Goal: Transaction & Acquisition: Purchase product/service

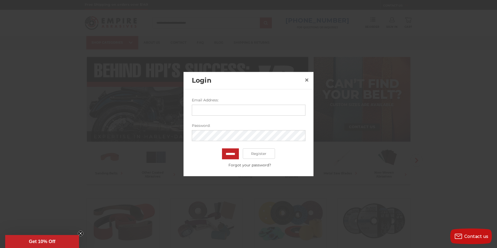
type input "**********"
click at [222, 148] on input "*******" at bounding box center [230, 153] width 17 height 11
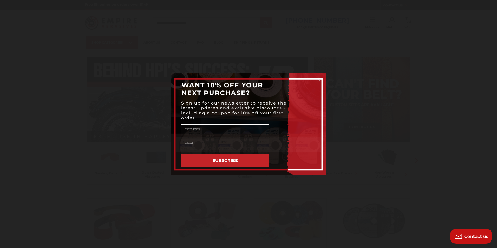
click at [318, 79] on circle "Close dialog" at bounding box center [318, 79] width 5 height 5
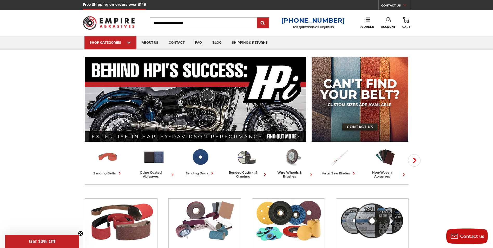
click at [192, 173] on div "sanding discs" at bounding box center [200, 173] width 29 height 5
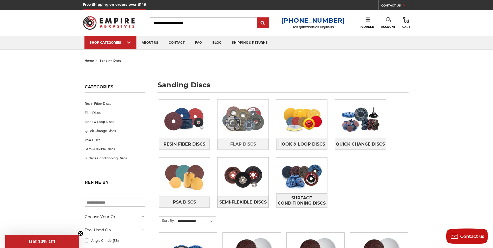
click at [243, 141] on span "Flap Discs" at bounding box center [243, 144] width 26 height 9
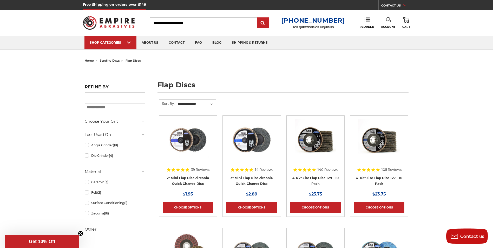
click at [172, 21] on input "Search" at bounding box center [203, 22] width 107 height 11
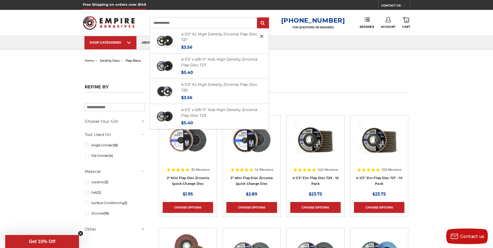
type input "**********"
click at [258, 18] on input "submit" at bounding box center [263, 23] width 10 height 10
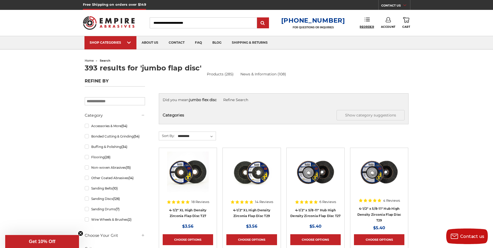
click at [368, 28] on span "Reorder" at bounding box center [367, 26] width 14 height 3
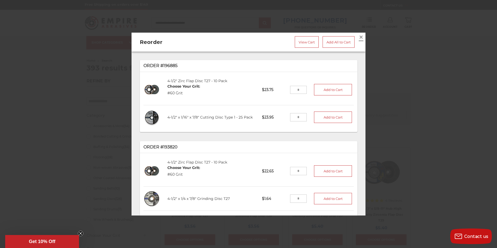
click at [359, 35] on span "×" at bounding box center [361, 37] width 5 height 10
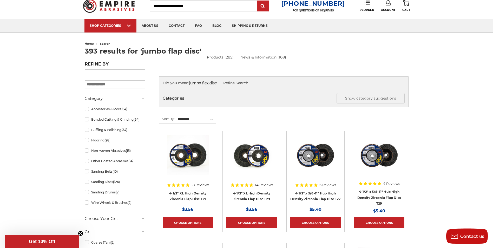
scroll to position [26, 0]
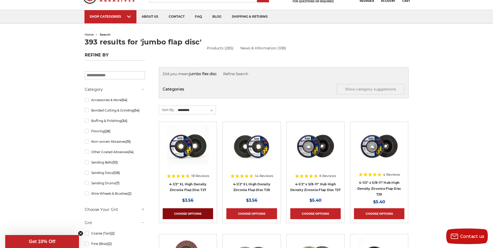
click at [176, 212] on link "Choose Options" at bounding box center [188, 213] width 50 height 11
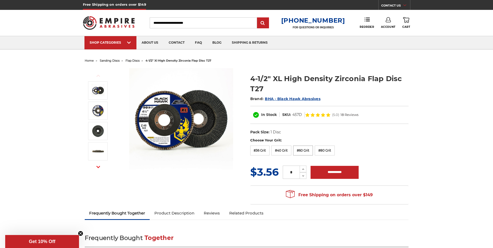
click at [301, 149] on label "#60 Grit" at bounding box center [303, 151] width 20 height 10
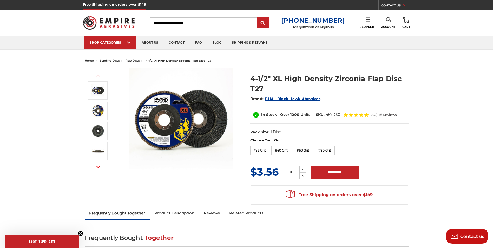
drag, startPoint x: 292, startPoint y: 172, endPoint x: 289, endPoint y: 172, distance: 3.7
click at [289, 172] on input "*" at bounding box center [291, 172] width 17 height 13
type input "***"
click at [333, 171] on input "**********" at bounding box center [335, 172] width 48 height 13
type input "**********"
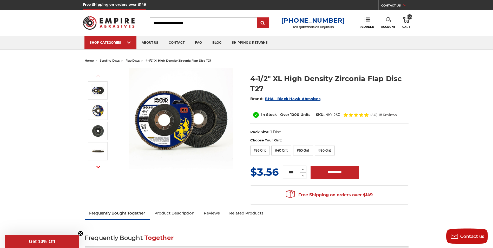
click at [407, 21] on icon at bounding box center [406, 20] width 6 height 6
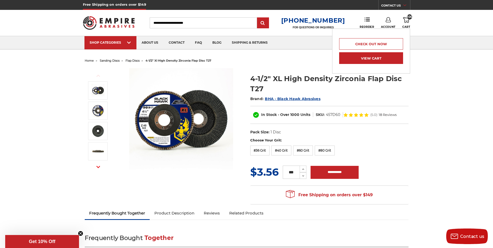
click at [379, 57] on link "View Cart" at bounding box center [371, 58] width 64 height 12
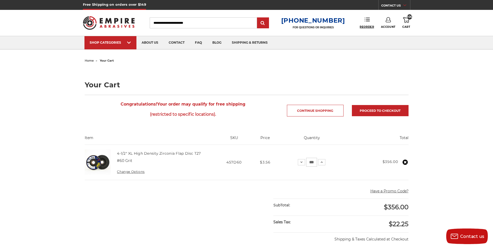
click at [366, 26] on span "Reorder" at bounding box center [367, 26] width 14 height 3
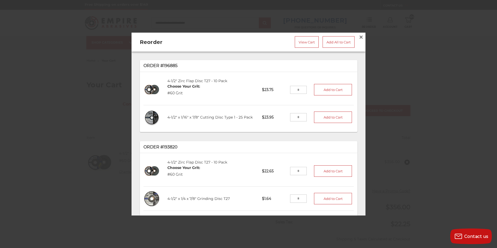
click at [294, 115] on input "tel" at bounding box center [298, 117] width 17 height 8
type input "*"
click at [320, 114] on button "Add to Cart" at bounding box center [333, 117] width 38 height 11
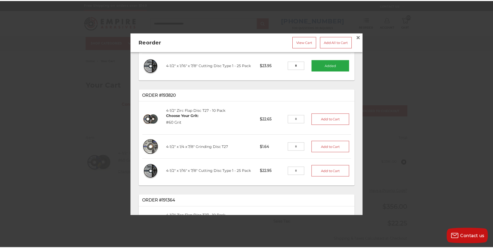
scroll to position [26, 0]
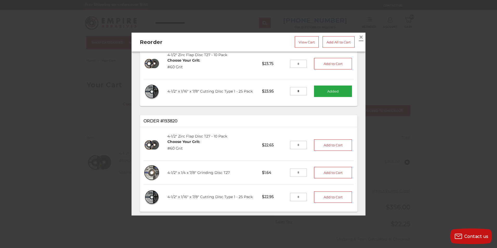
click at [359, 35] on span "×" at bounding box center [361, 37] width 5 height 10
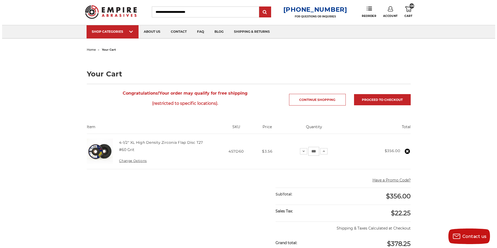
scroll to position [0, 0]
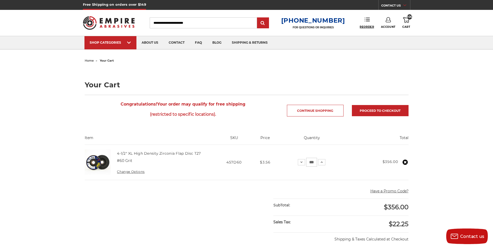
click at [368, 26] on span "Reorder" at bounding box center [367, 26] width 14 height 3
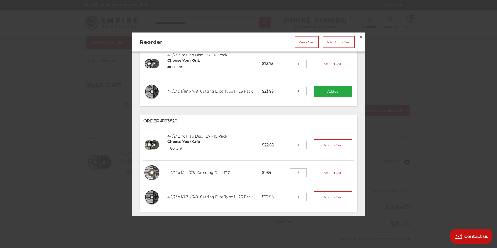
click at [328, 88] on button "Added" at bounding box center [333, 91] width 38 height 11
click at [306, 40] on link "View Cart" at bounding box center [307, 41] width 24 height 11
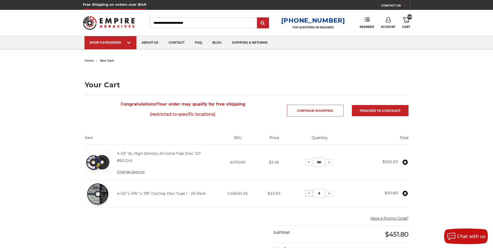
click at [308, 193] on icon at bounding box center [309, 193] width 4 height 4
click at [309, 194] on icon at bounding box center [309, 193] width 4 height 4
